Goal: Task Accomplishment & Management: Complete application form

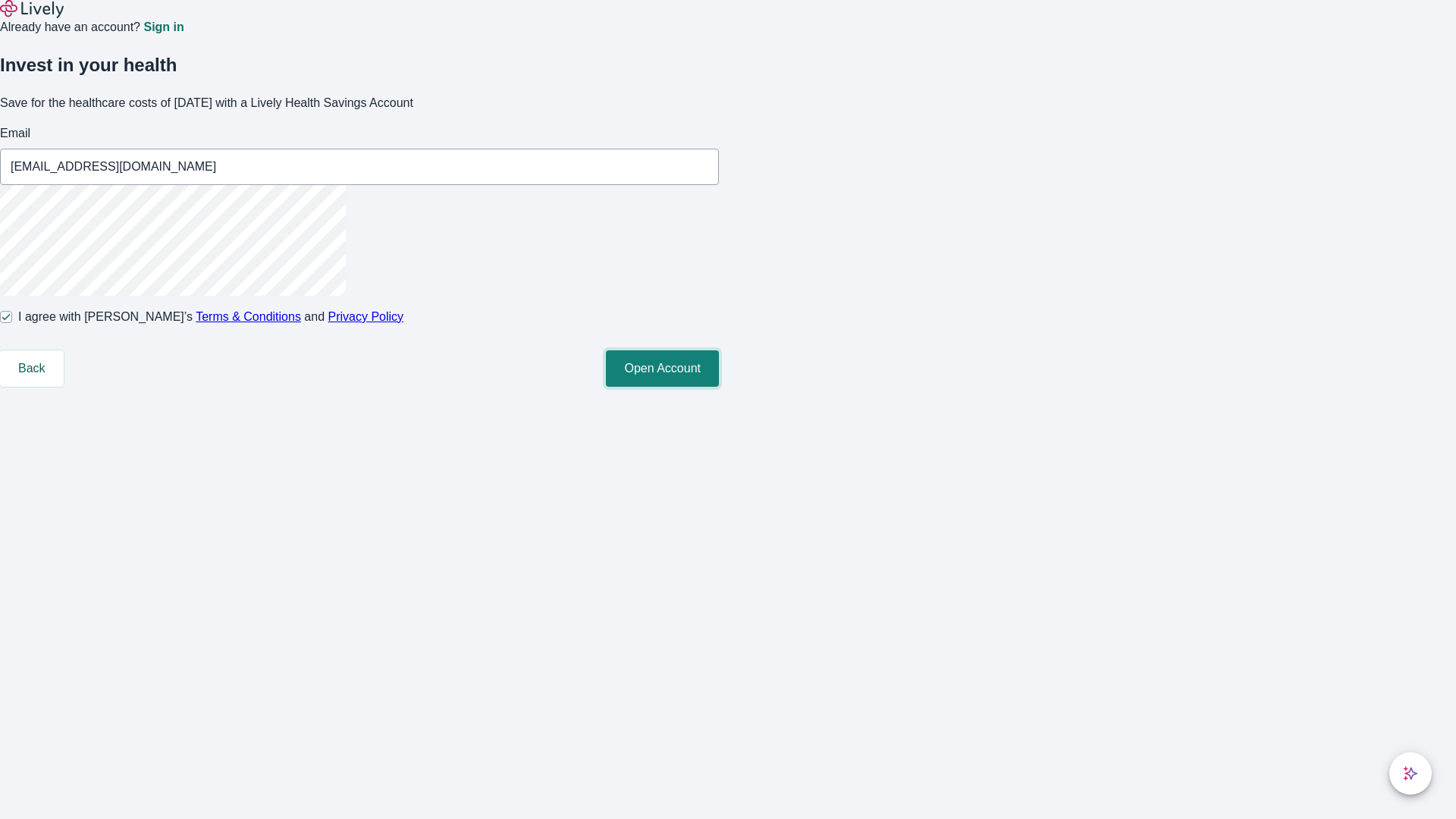
click at [719, 387] on button "Open Account" at bounding box center [662, 369] width 113 height 36
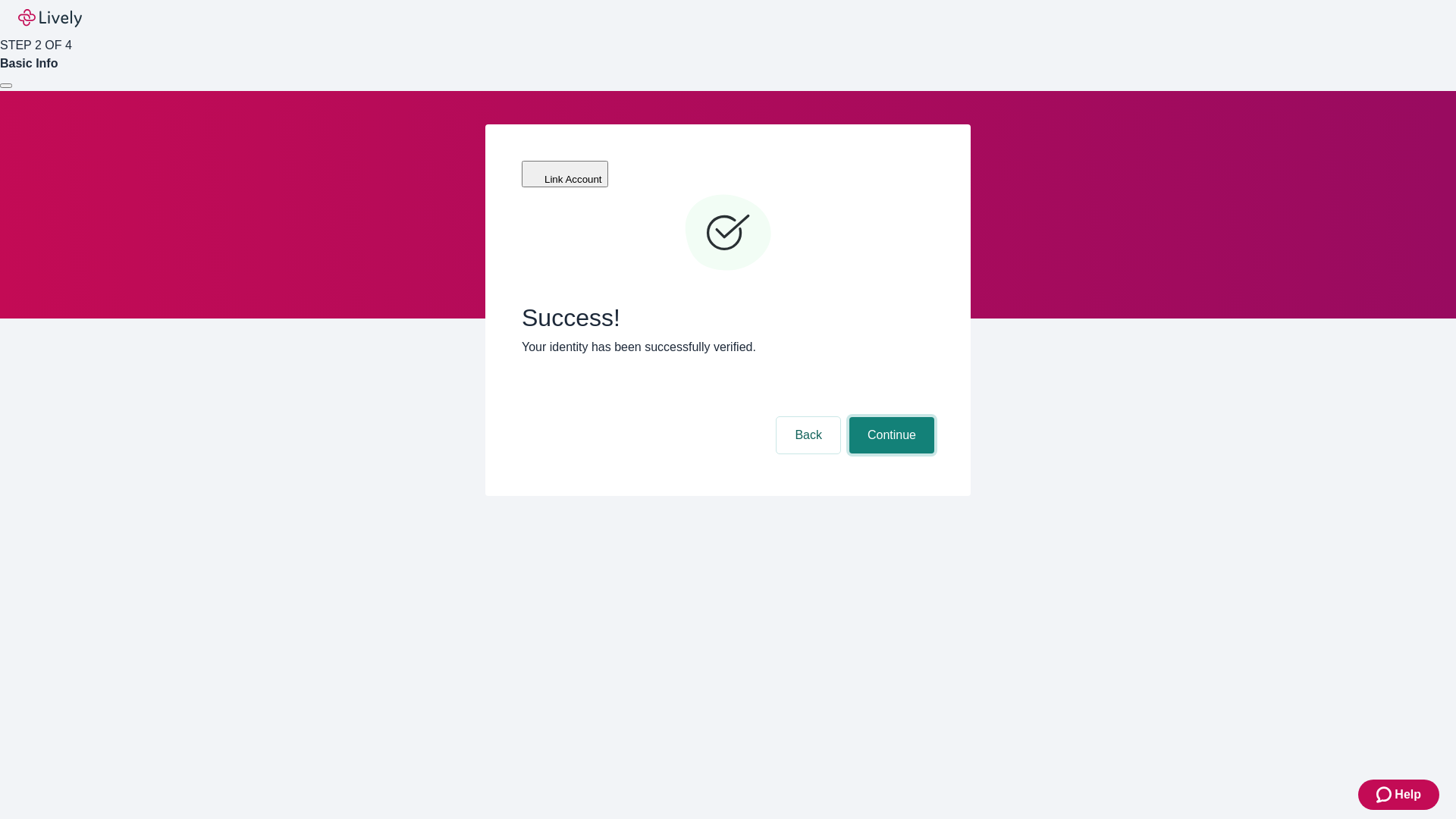
click at [890, 417] on button "Continue" at bounding box center [892, 435] width 85 height 36
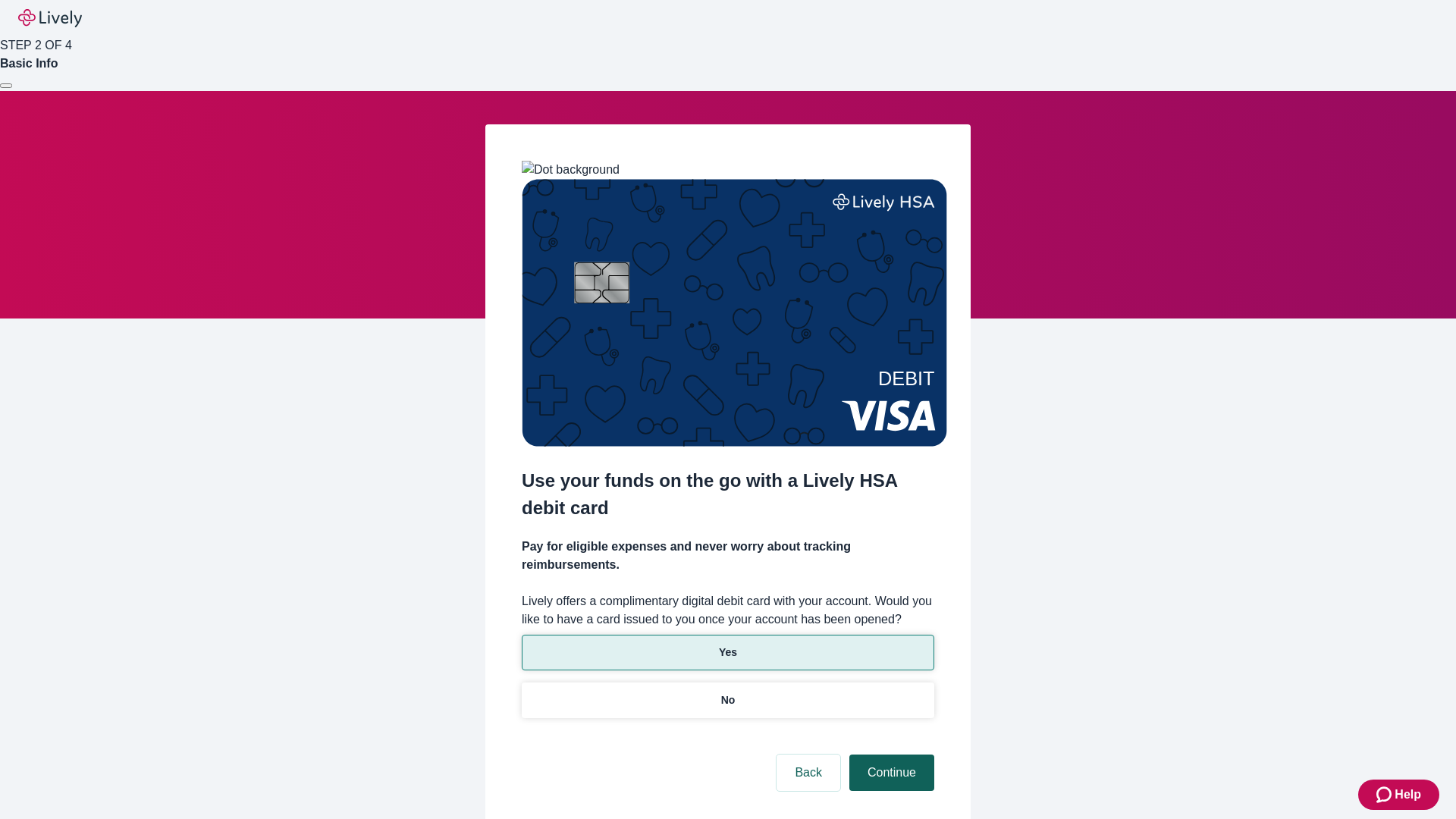
click at [727, 645] on p "Yes" at bounding box center [728, 652] width 18 height 16
click at [890, 755] on button "Continue" at bounding box center [892, 773] width 85 height 36
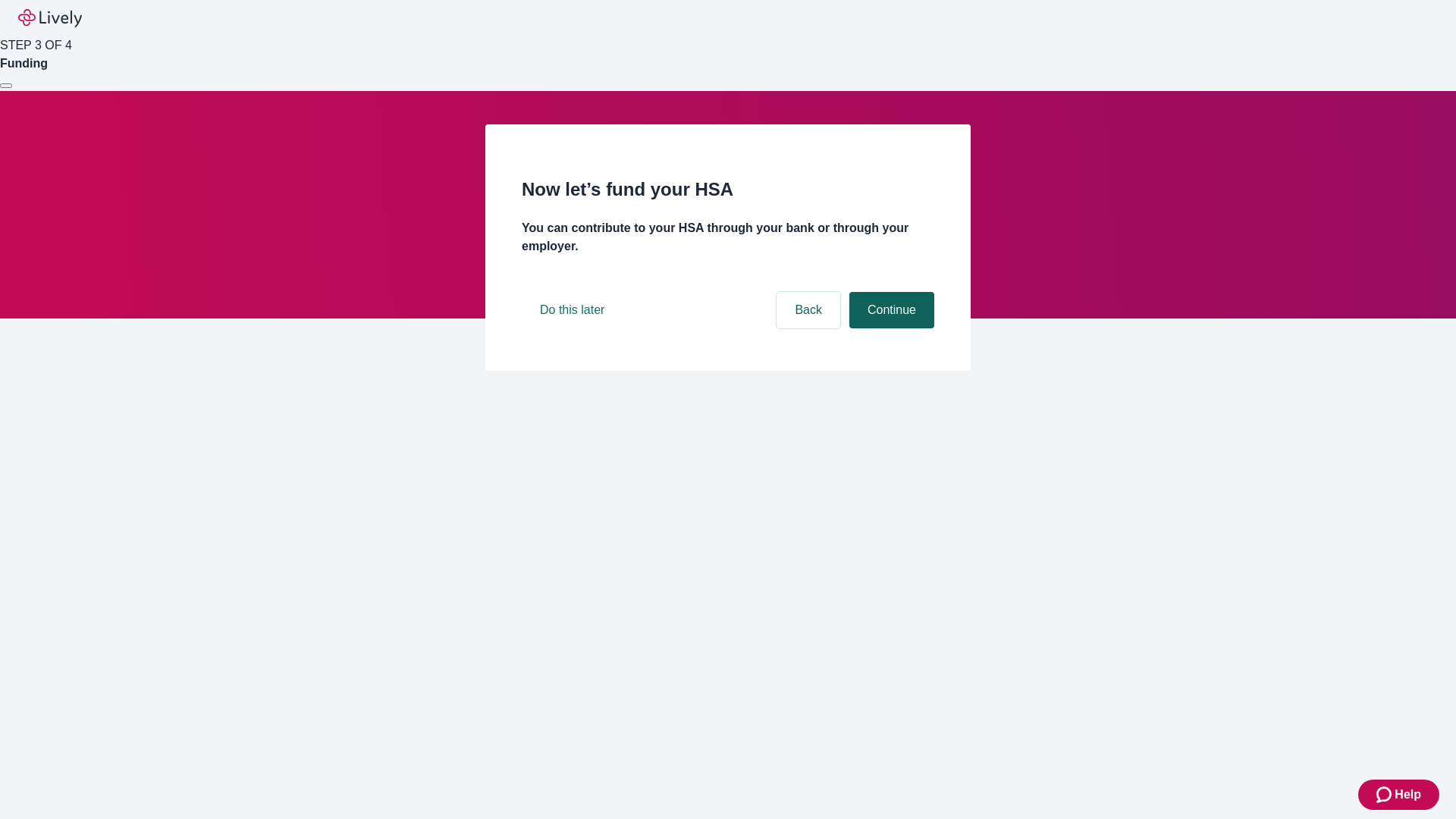
click at [890, 328] on button "Continue" at bounding box center [892, 310] width 85 height 36
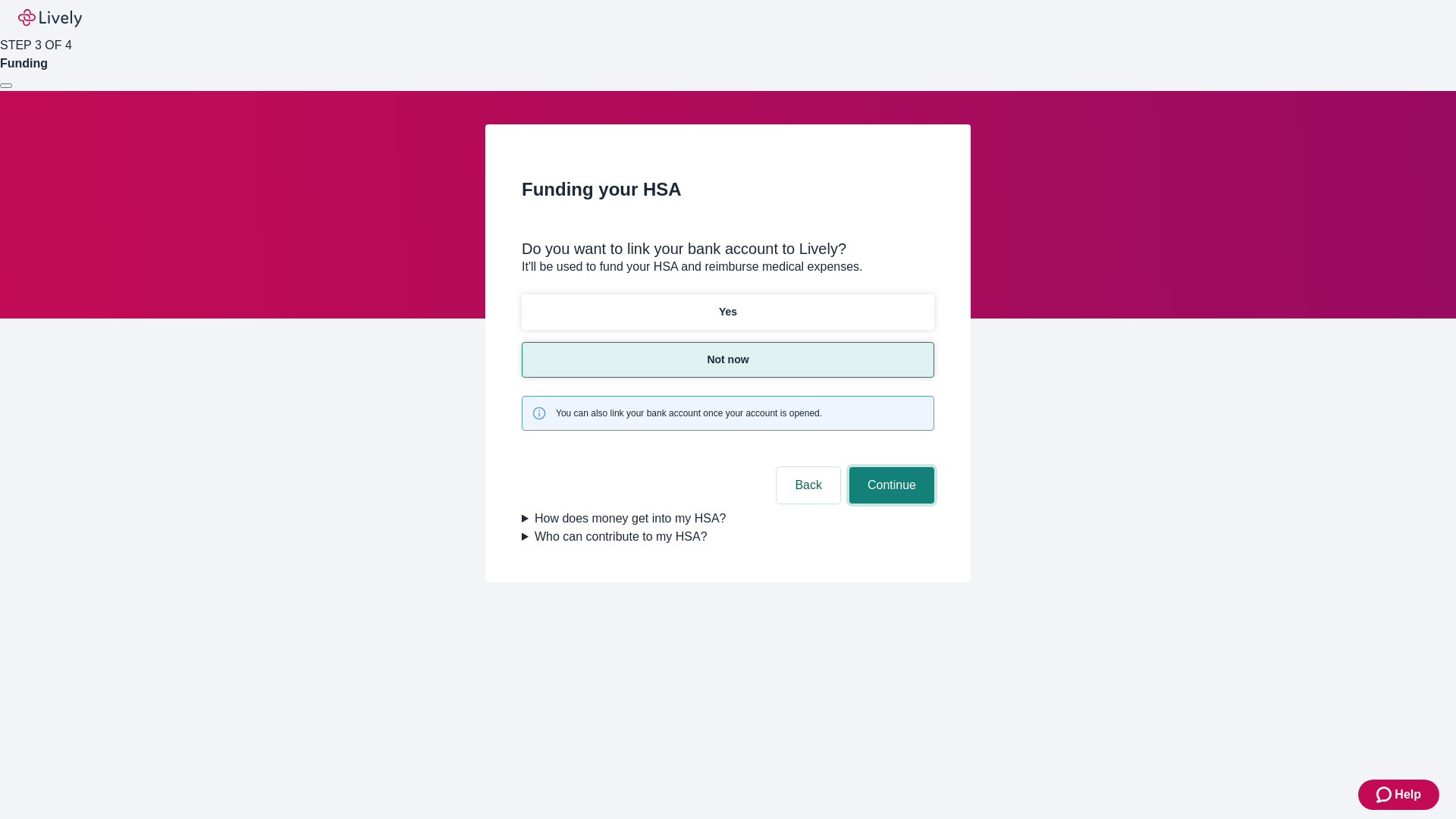
click at [890, 467] on button "Continue" at bounding box center [892, 485] width 85 height 36
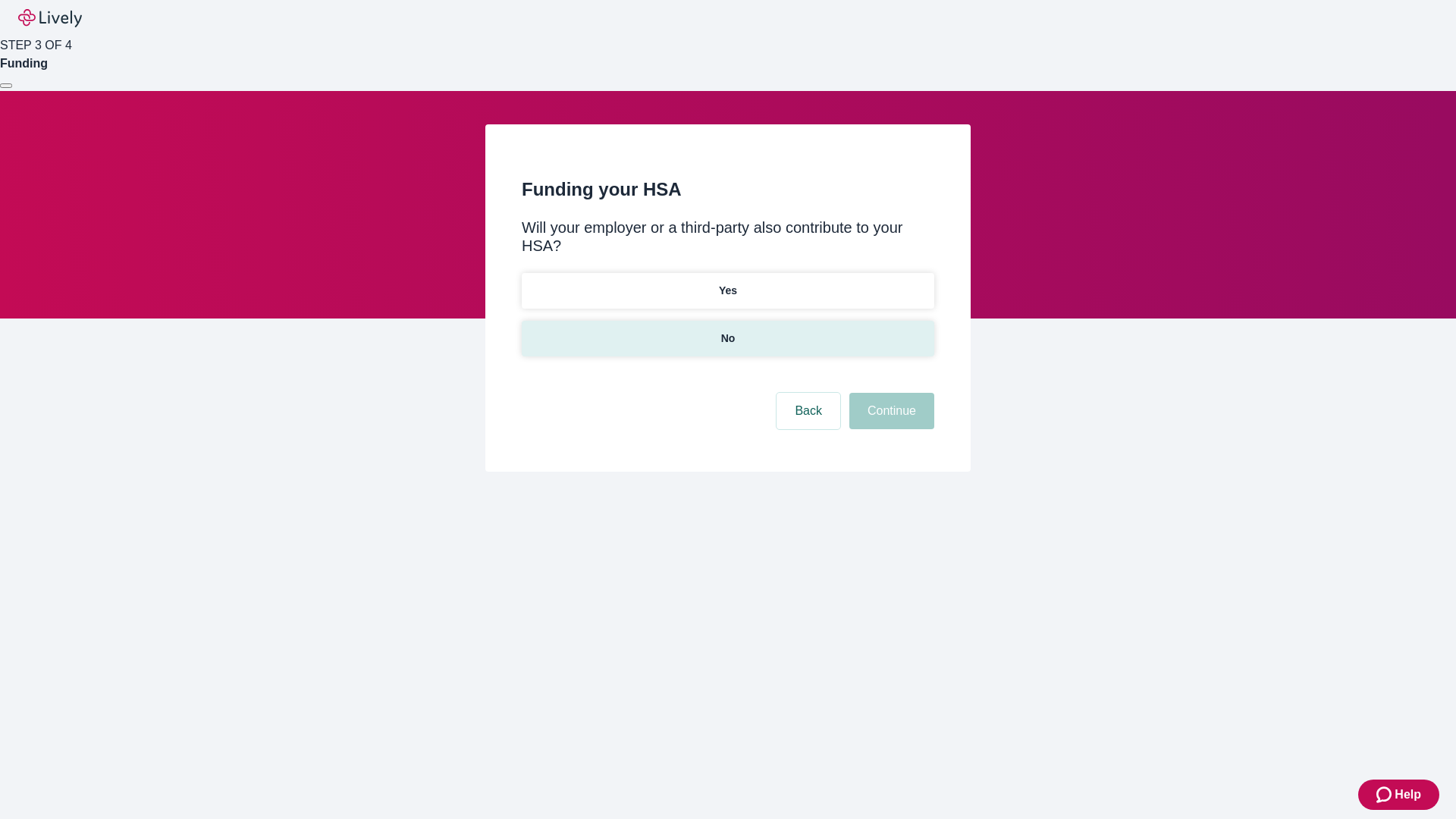
click at [727, 331] on p "No" at bounding box center [728, 338] width 14 height 16
click at [890, 393] on button "Continue" at bounding box center [892, 411] width 85 height 36
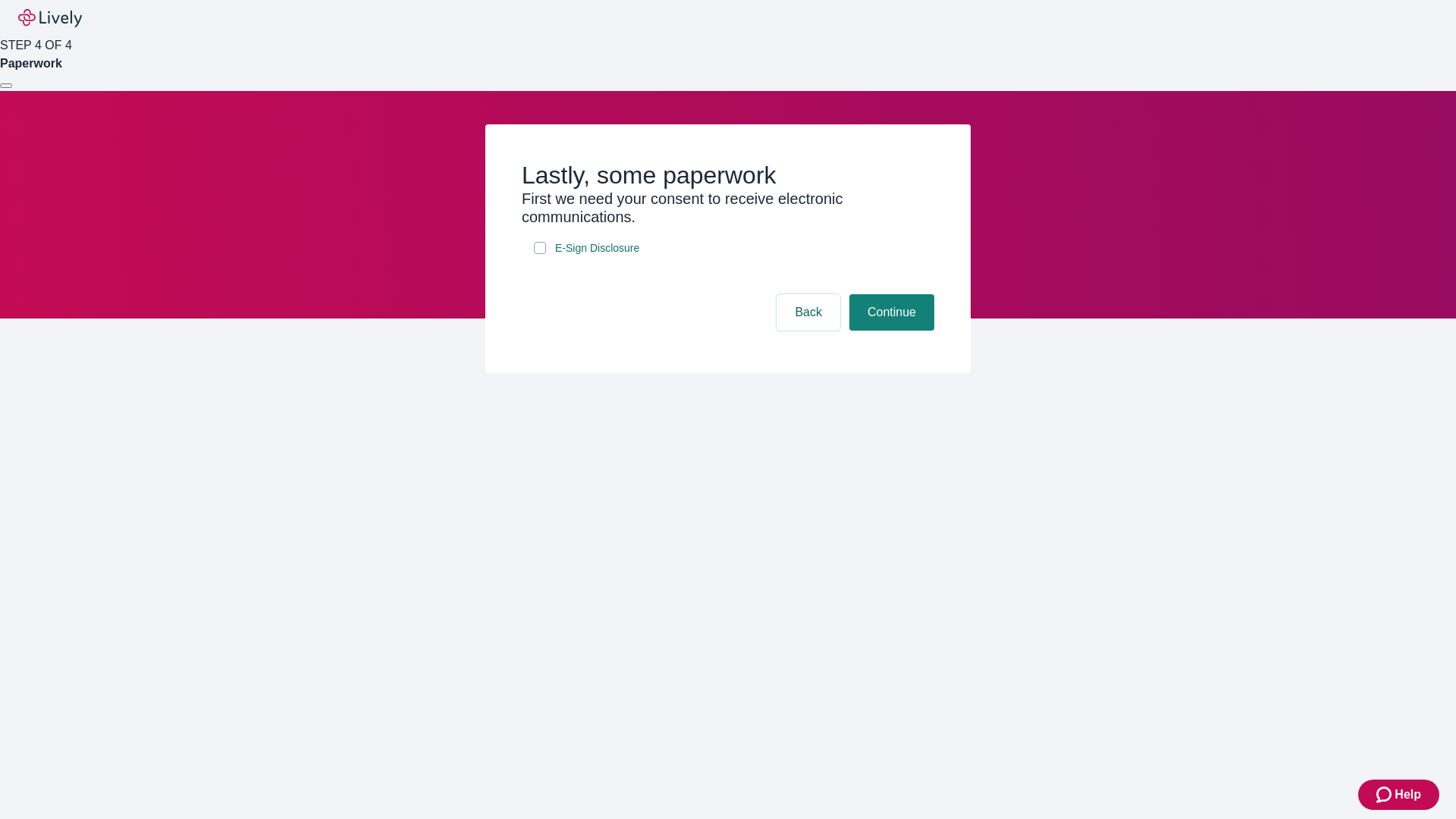
click at [540, 254] on input "E-Sign Disclosure" at bounding box center [540, 248] width 12 height 12
checkbox input "true"
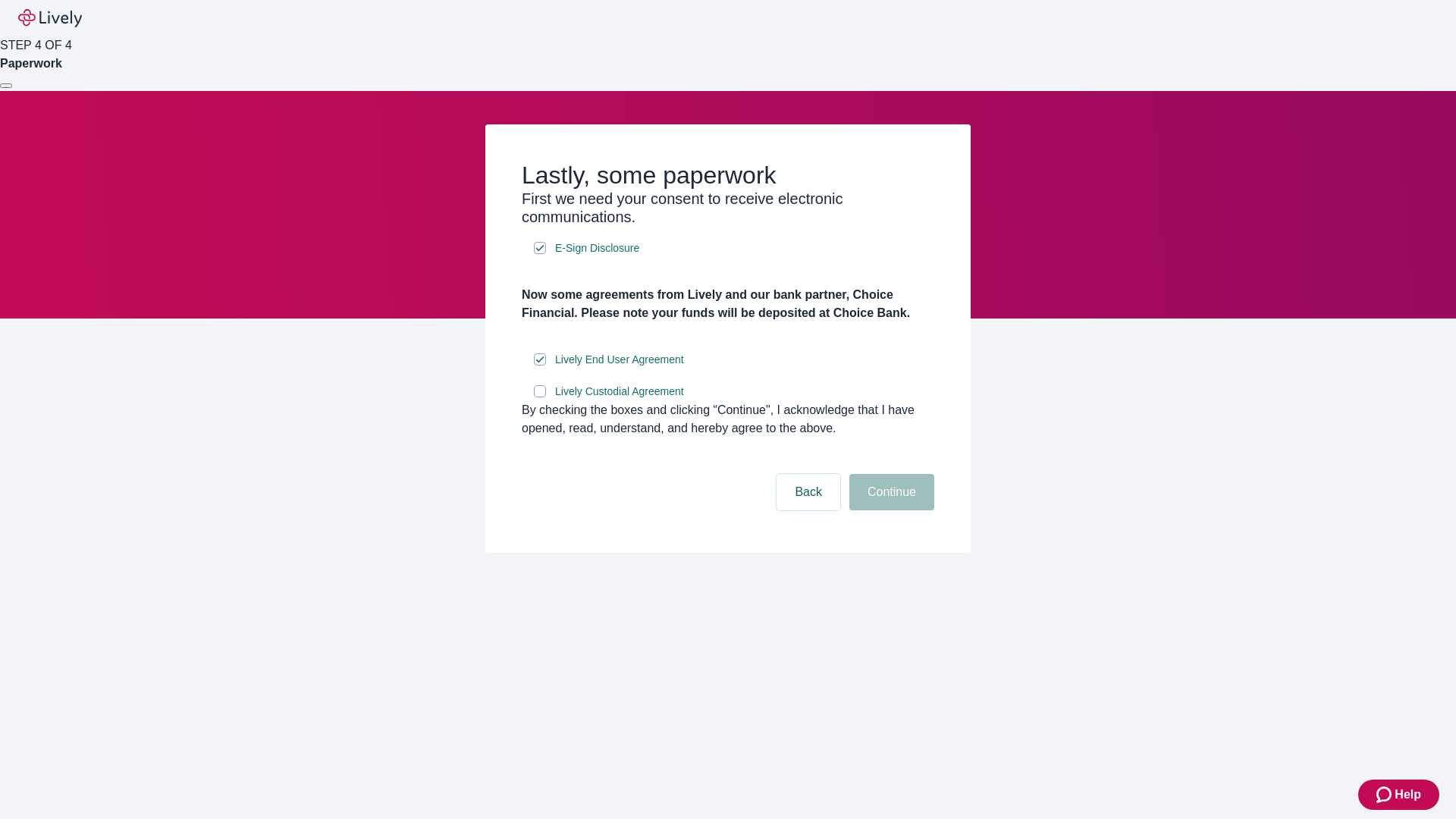
click at [540, 397] on input "Lively Custodial Agreement" at bounding box center [540, 391] width 12 height 12
checkbox input "true"
click at [890, 510] on button "Continue" at bounding box center [892, 492] width 85 height 36
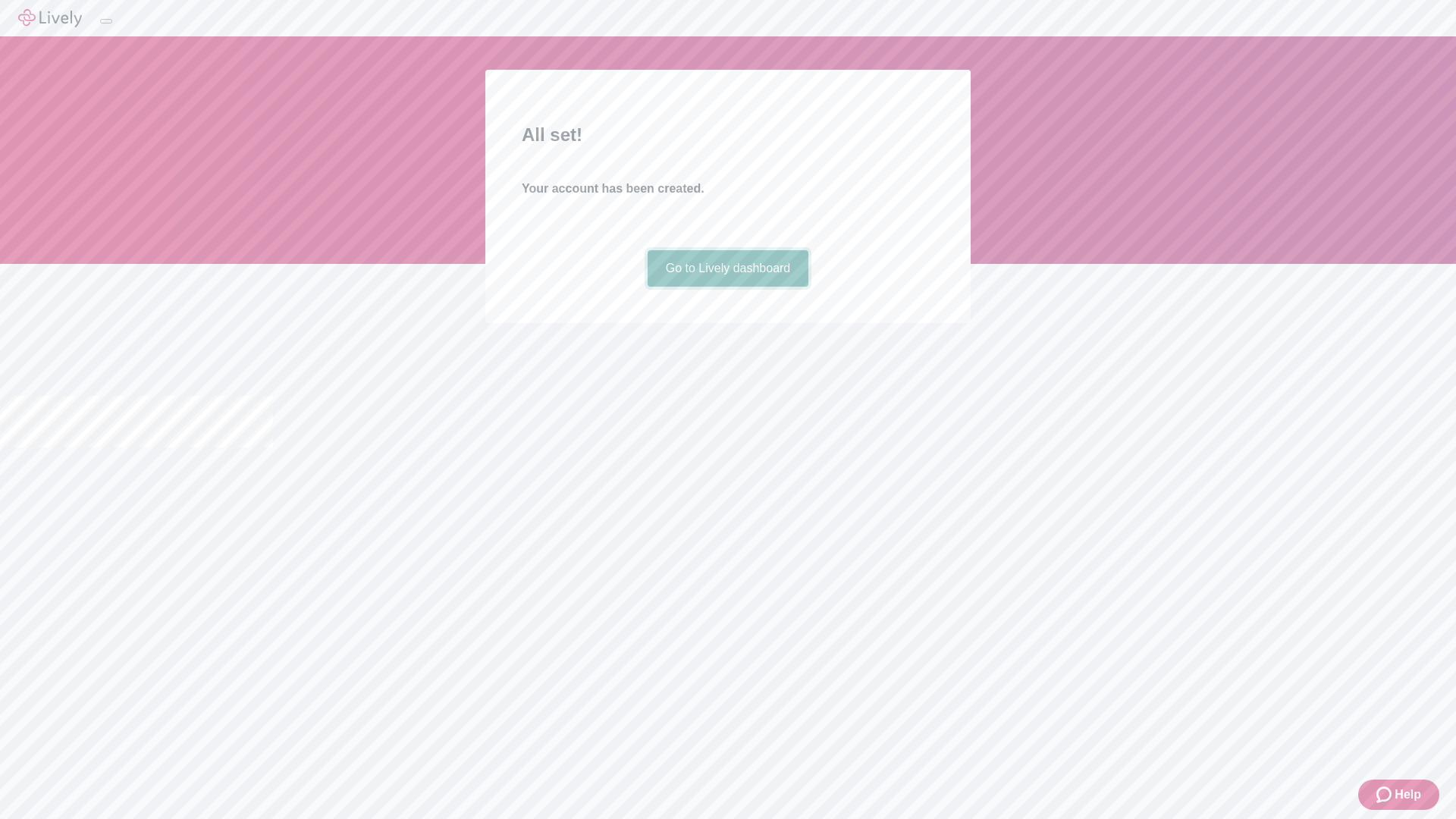
click at [727, 287] on link "Go to Lively dashboard" at bounding box center [728, 268] width 162 height 36
